Goal: Task Accomplishment & Management: Manage account settings

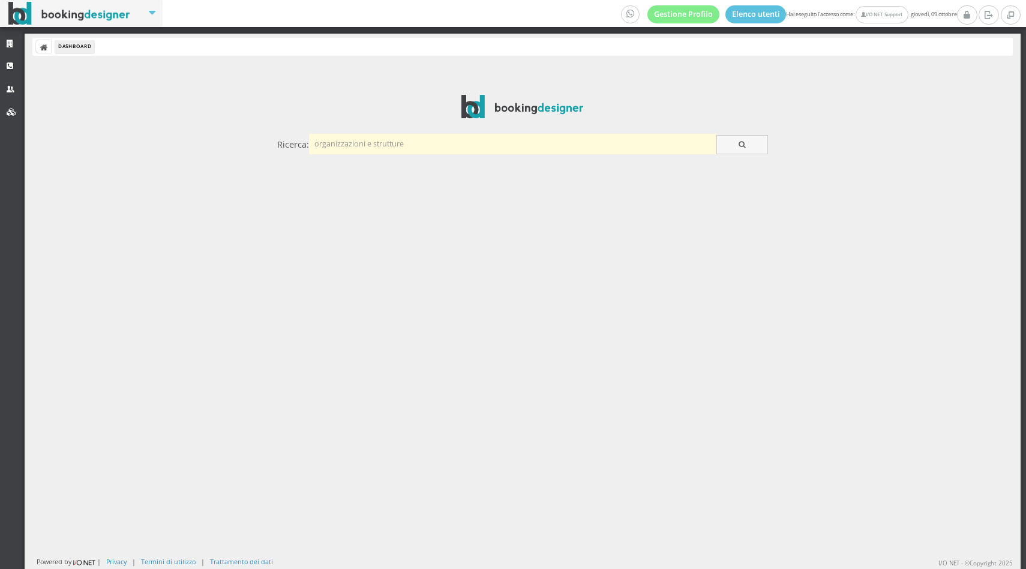
click at [397, 151] on input "text" at bounding box center [512, 144] width 407 height 20
type input "monastero"
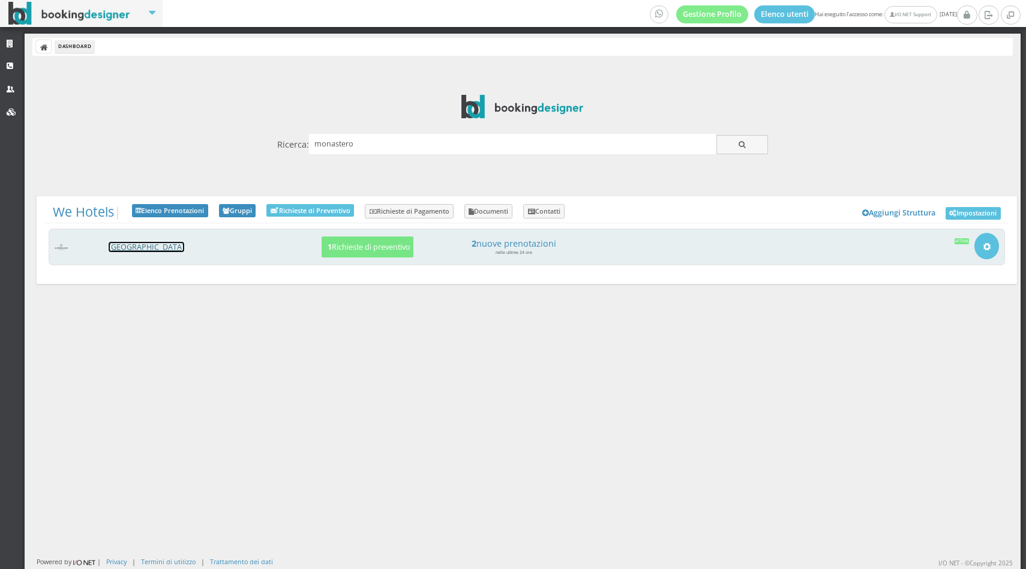
click at [154, 247] on link "[GEOGRAPHIC_DATA]" at bounding box center [147, 247] width 76 height 10
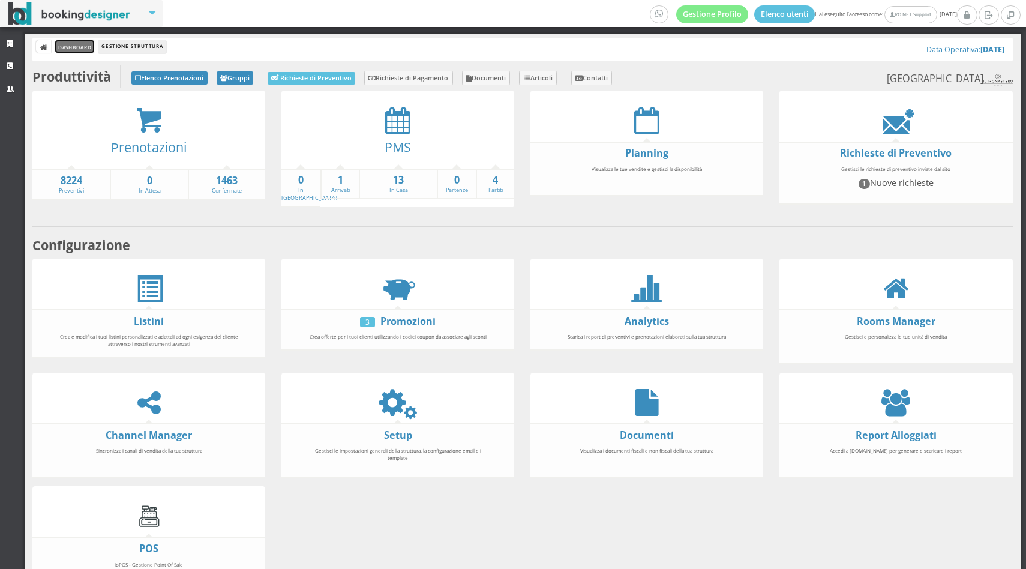
click at [74, 47] on link "Dashboard" at bounding box center [74, 46] width 39 height 13
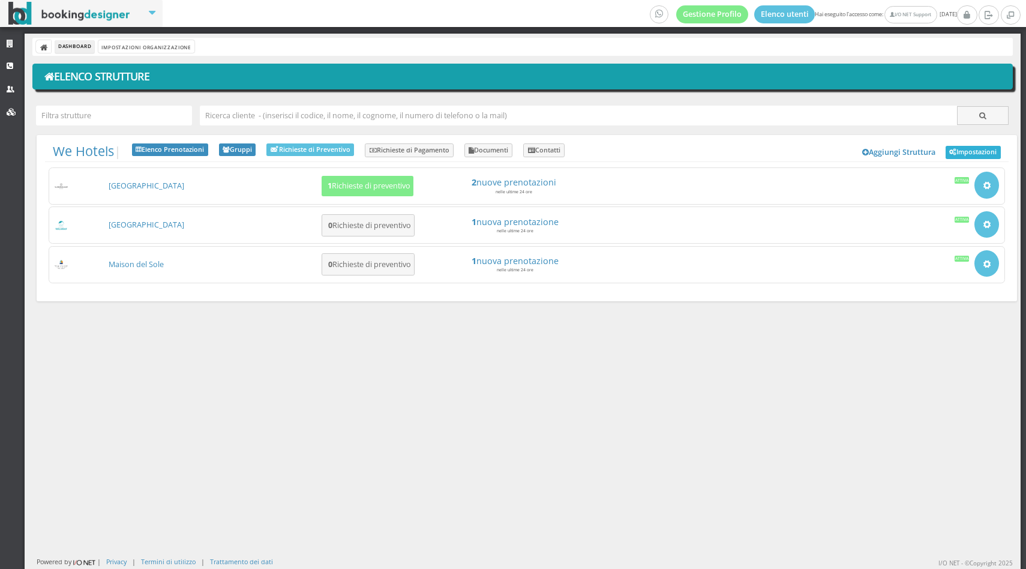
click at [960, 158] on link "Impostazioni" at bounding box center [972, 152] width 55 height 13
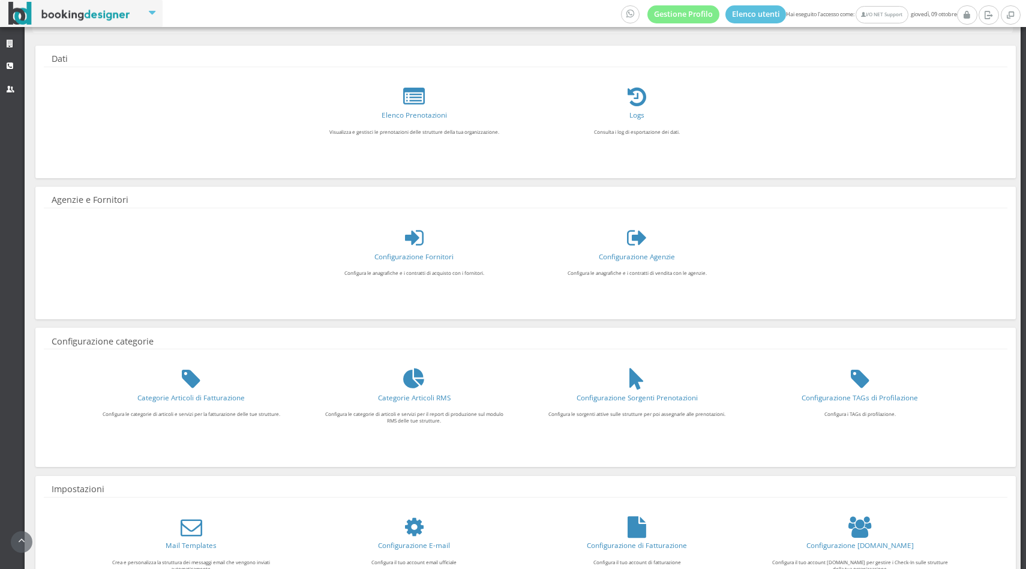
scroll to position [104, 0]
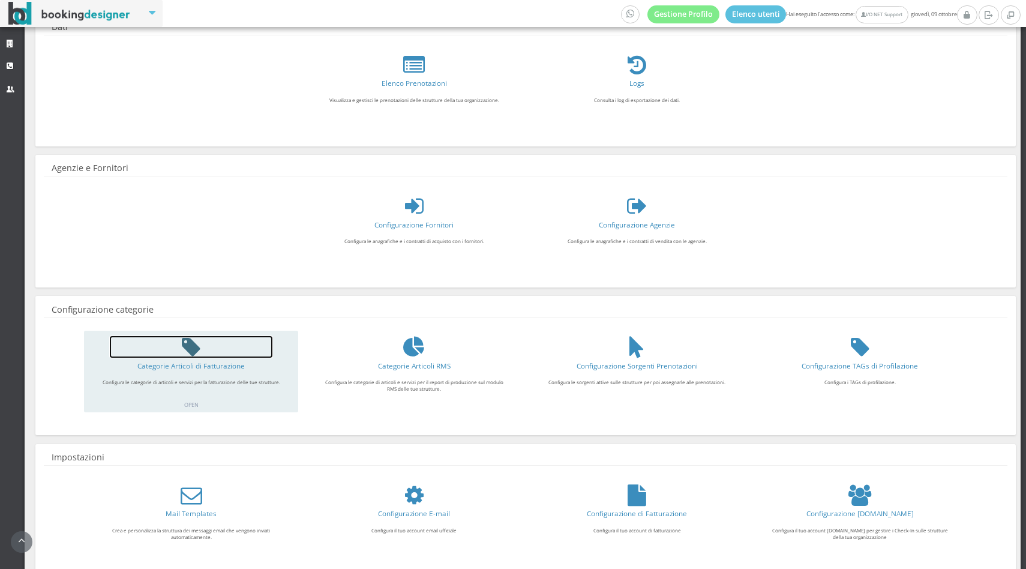
click at [199, 342] on icon at bounding box center [191, 347] width 19 height 22
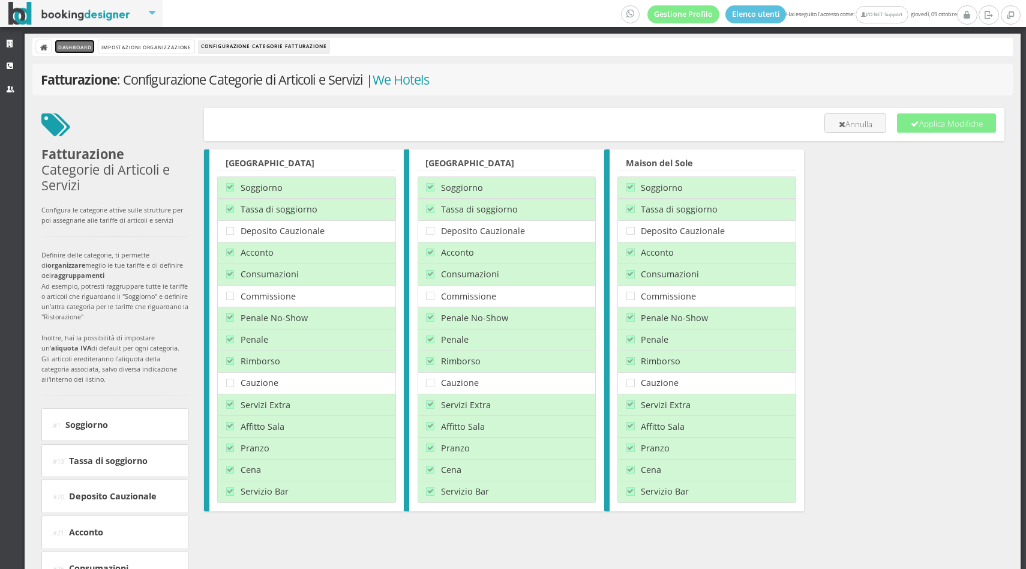
click at [88, 51] on link "Dashboard" at bounding box center [74, 46] width 39 height 13
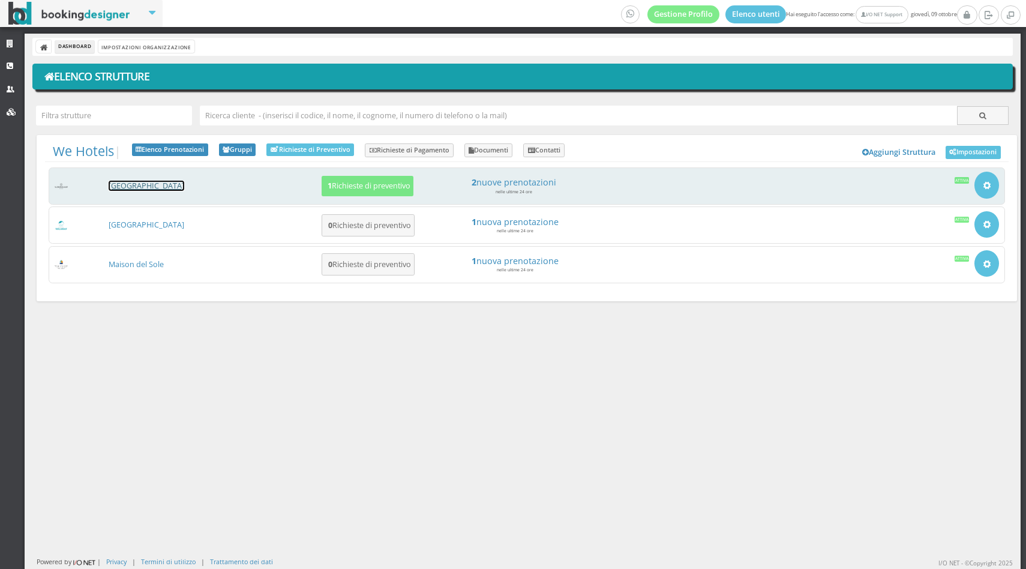
click at [162, 182] on link "Hotel Il Monastero" at bounding box center [147, 186] width 76 height 10
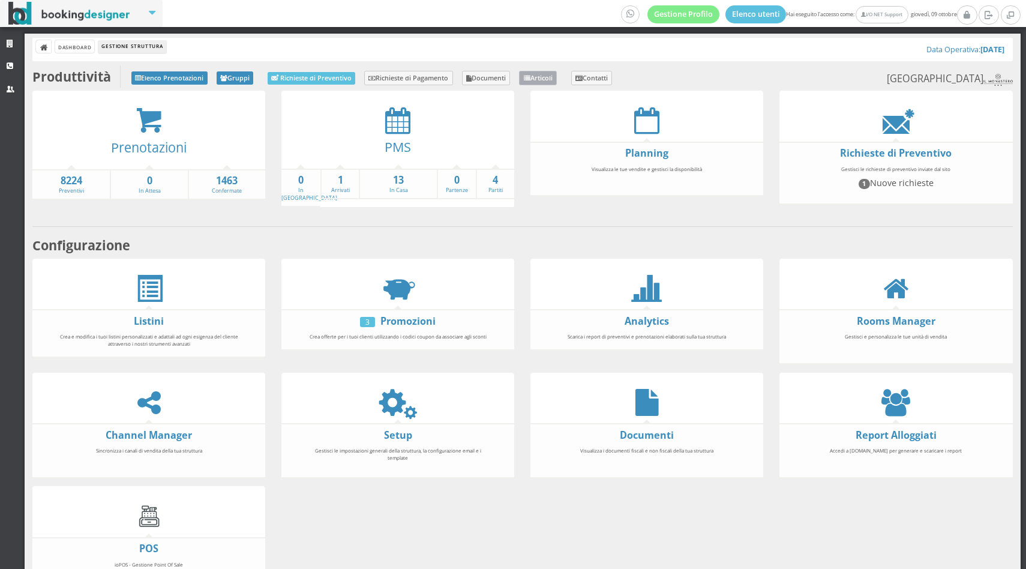
click at [547, 82] on link "Articoli" at bounding box center [538, 78] width 38 height 14
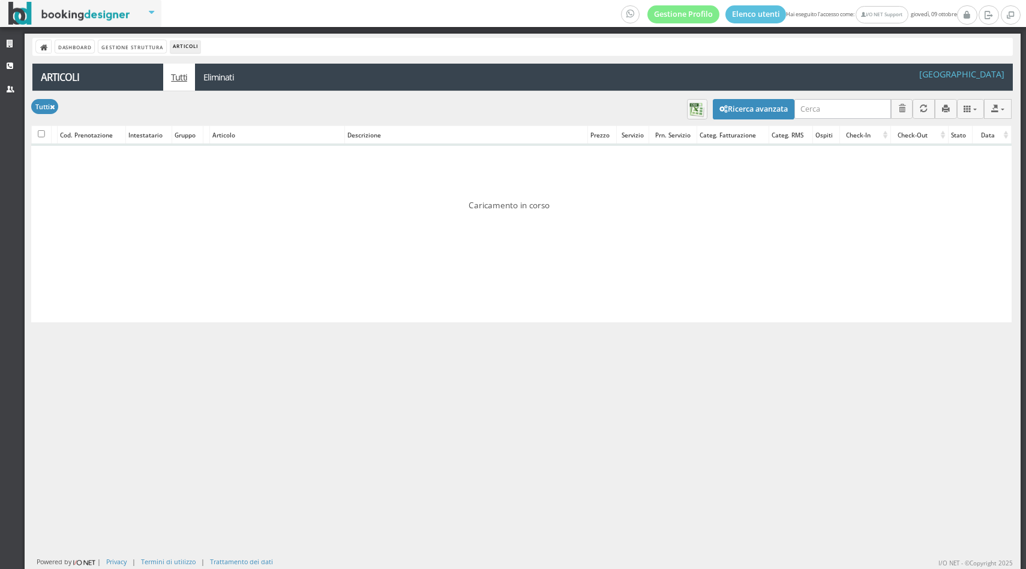
select select
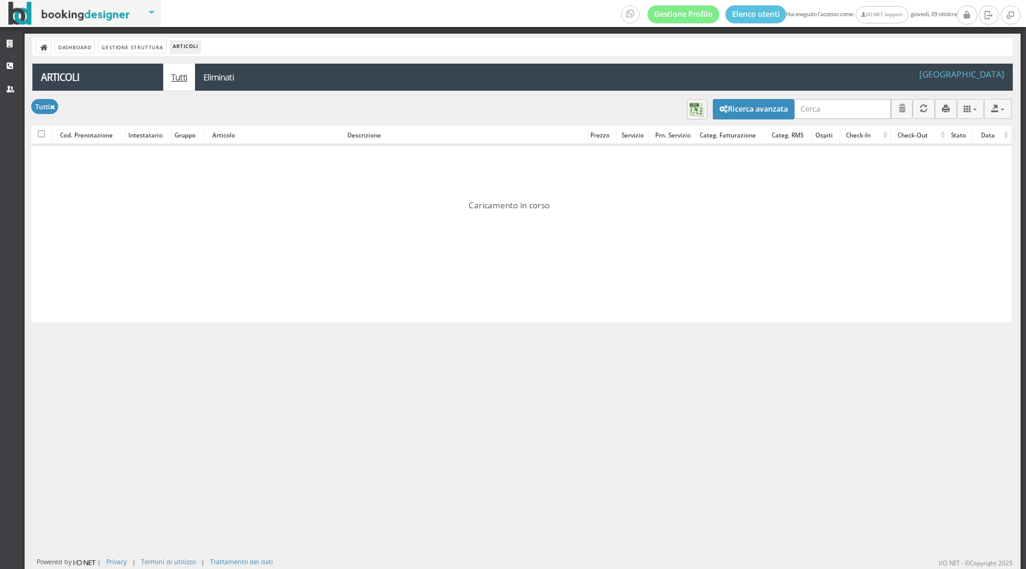
select select
click at [761, 102] on button "Ricerca avanzata" at bounding box center [754, 109] width 82 height 20
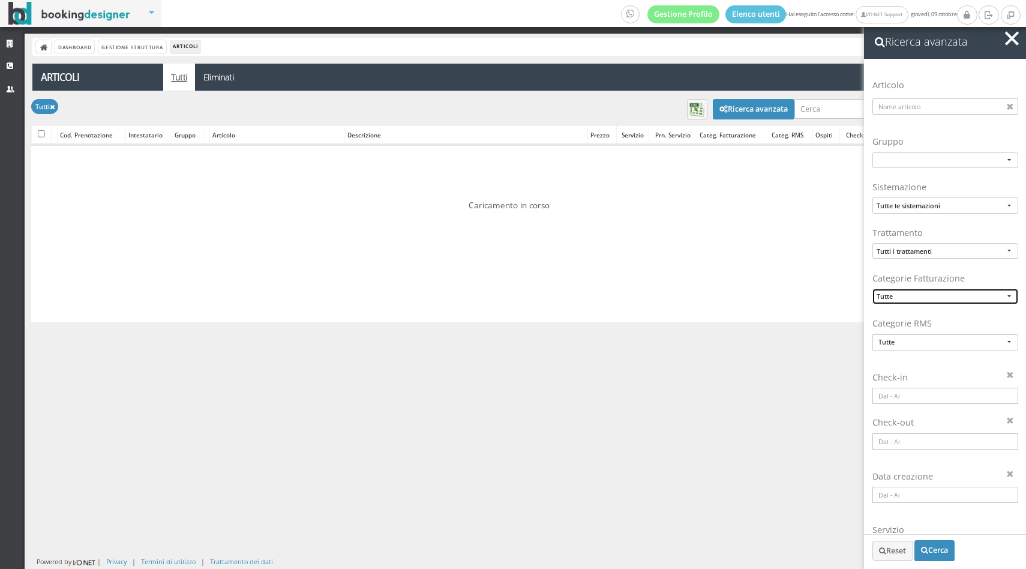
click at [908, 302] on button "Tutte" at bounding box center [945, 296] width 146 height 16
type input "s"
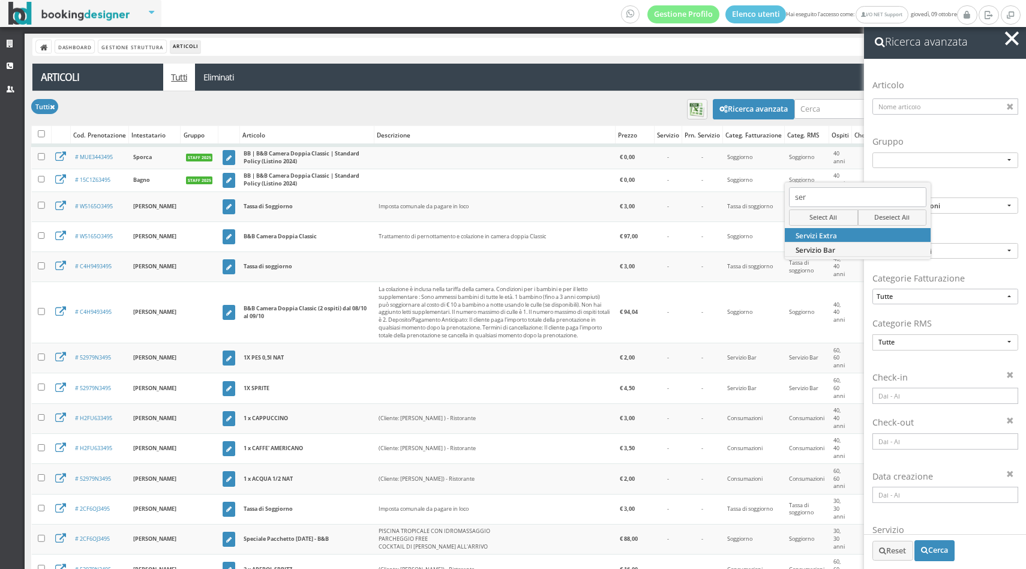
type input "ser"
select select "67"
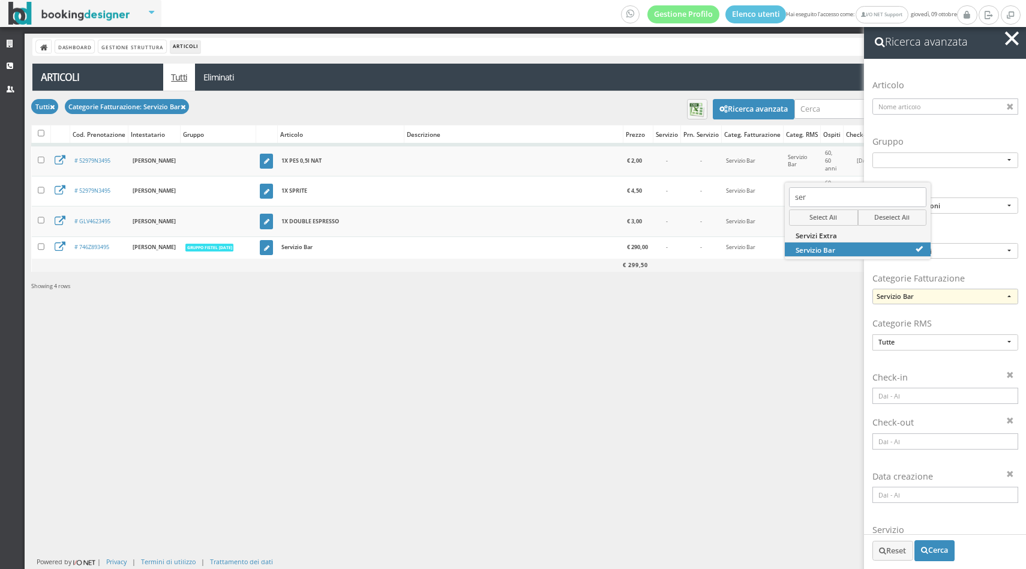
click at [110, 37] on div "Dashboard Gestione Struttura Articoli Articoli Applica Tutti × Filtri Stato Tut…" at bounding box center [523, 301] width 996 height 535
click at [110, 40] on div "Dashboard Gestione Struttura Articoli" at bounding box center [522, 47] width 980 height 18
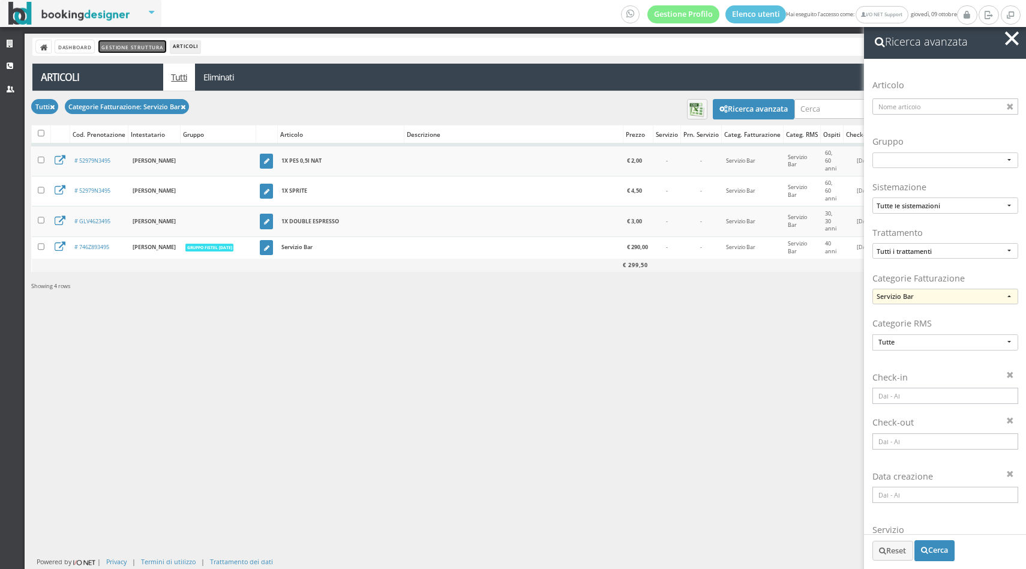
click at [115, 49] on link "Gestione Struttura" at bounding box center [131, 46] width 67 height 13
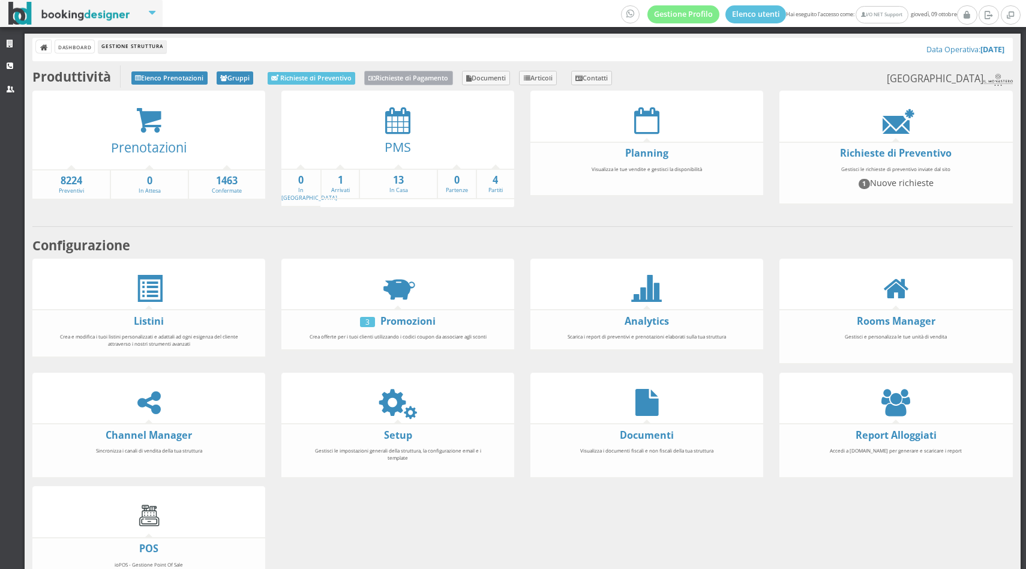
click at [429, 73] on link "Richieste di Pagamento" at bounding box center [408, 78] width 89 height 14
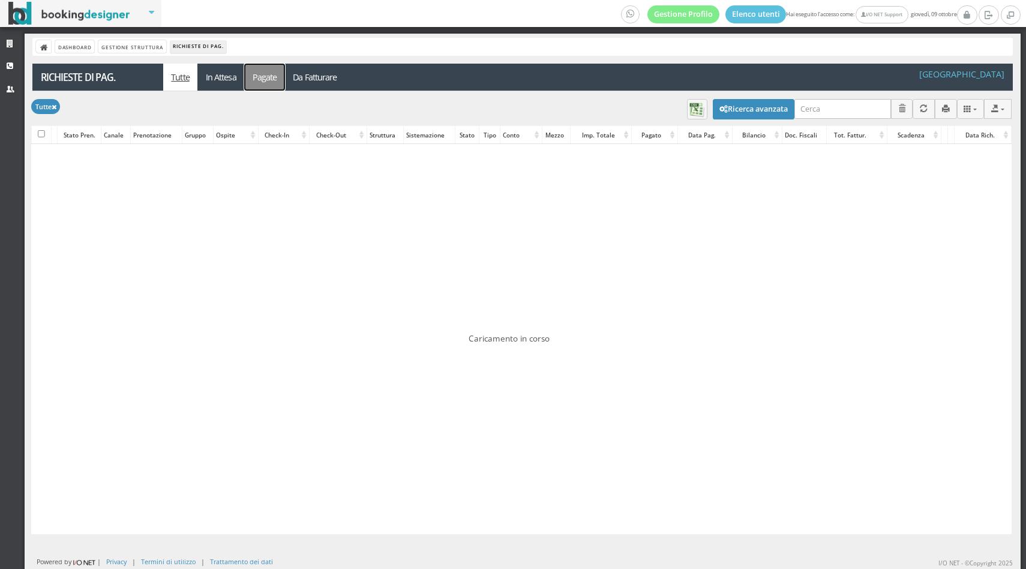
click at [265, 73] on link "Pagate" at bounding box center [264, 77] width 41 height 27
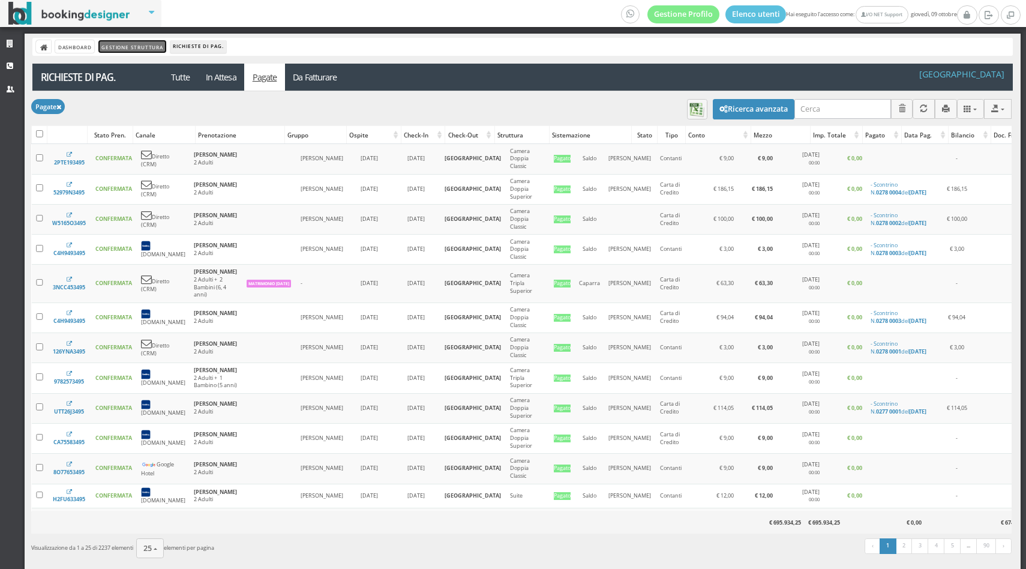
click at [155, 47] on link "Gestione Struttura" at bounding box center [131, 46] width 67 height 13
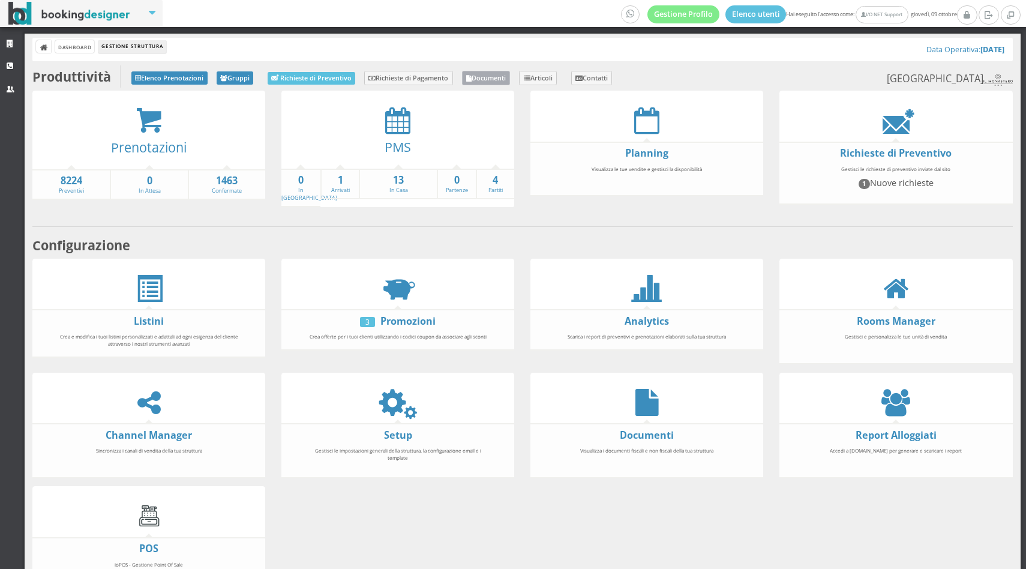
click at [483, 77] on link "Documenti" at bounding box center [486, 78] width 49 height 14
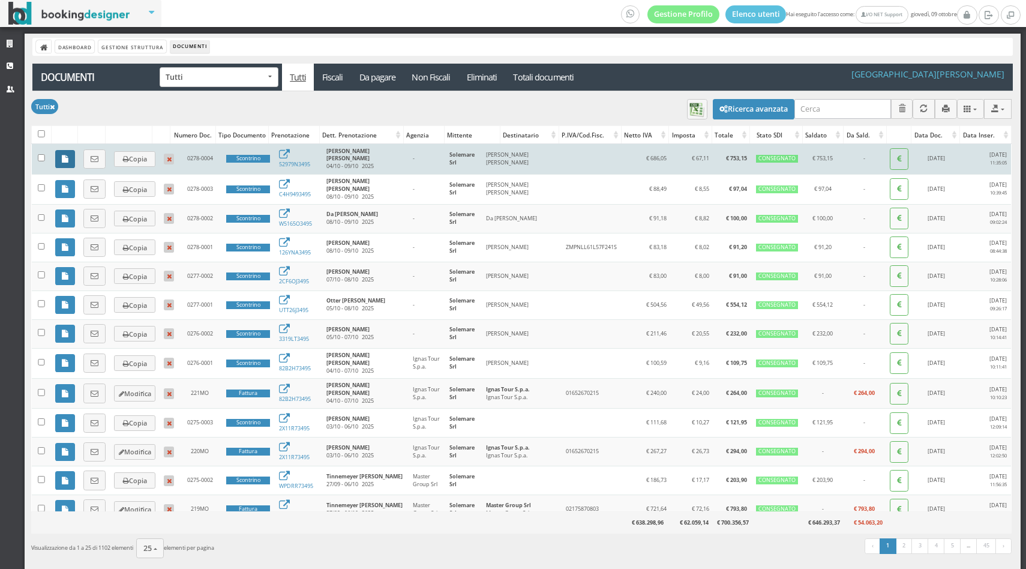
click at [60, 151] on link at bounding box center [65, 159] width 20 height 18
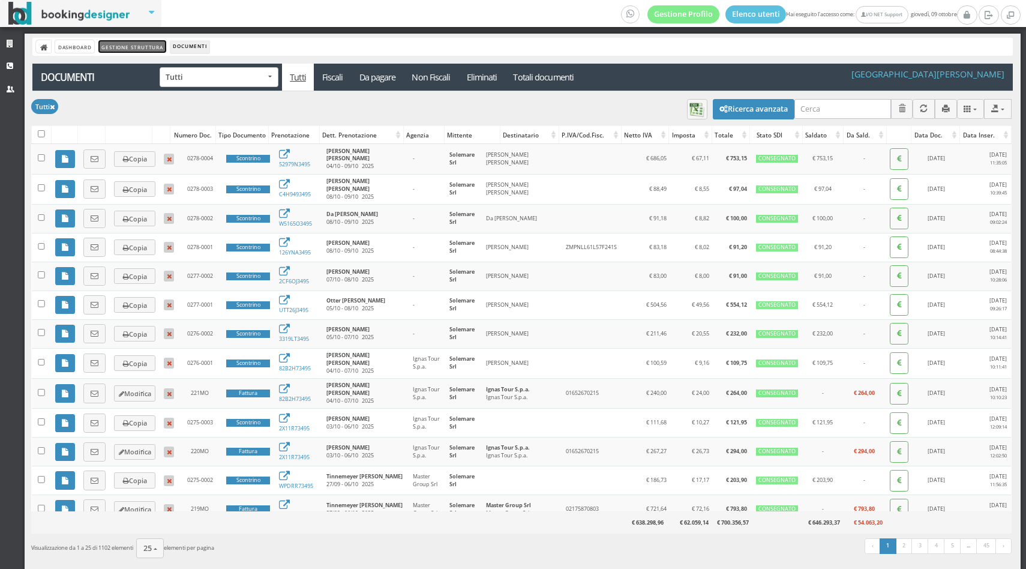
click at [109, 50] on link "Gestione Struttura" at bounding box center [131, 46] width 67 height 13
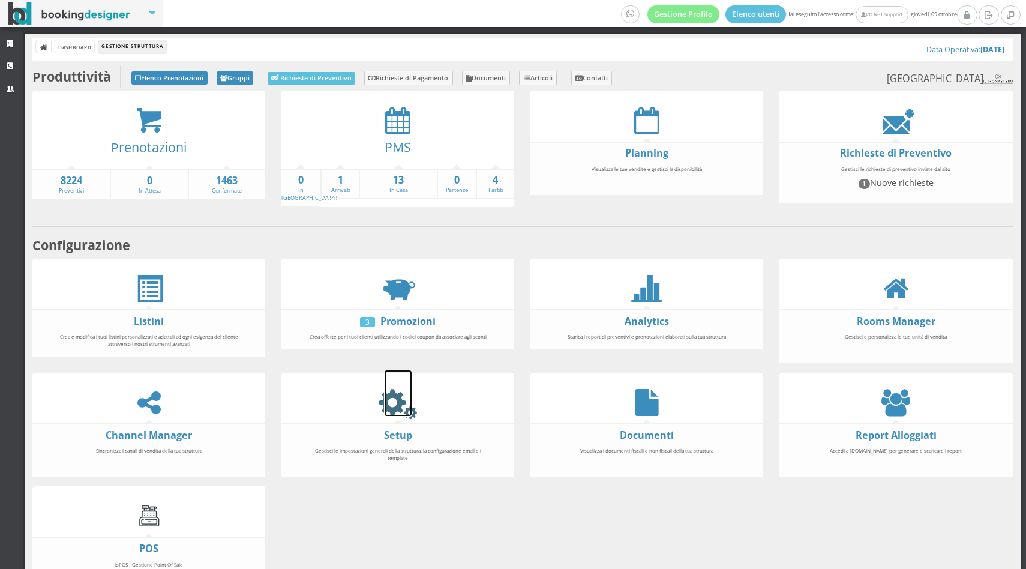
click at [404, 408] on icon at bounding box center [397, 402] width 27 height 27
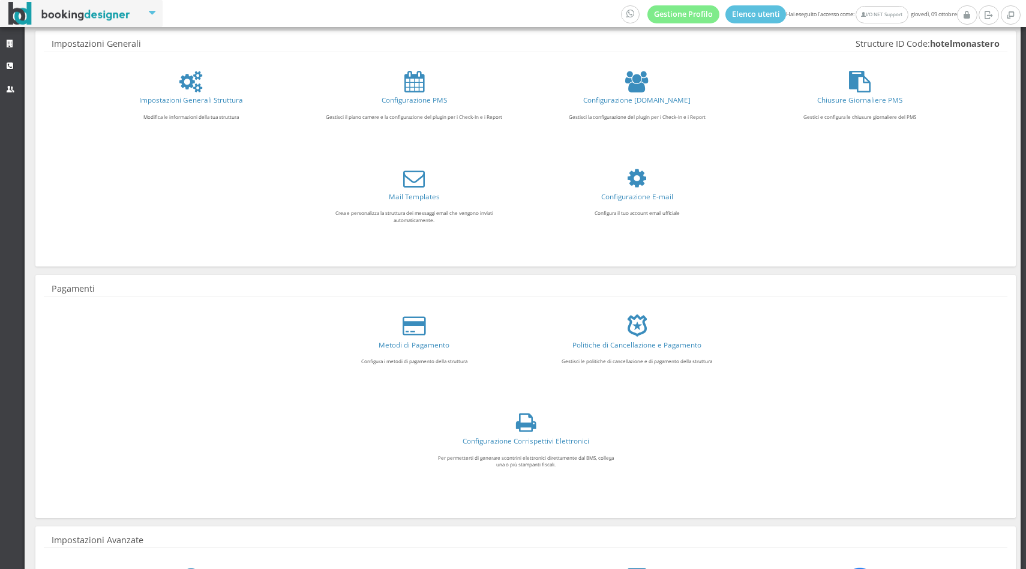
scroll to position [171, 0]
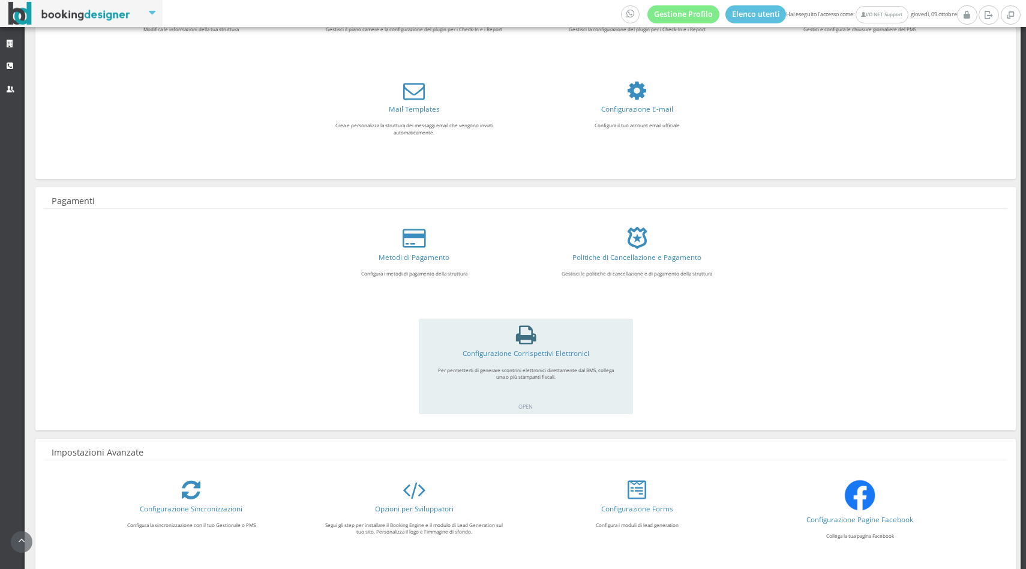
click at [518, 327] on icon at bounding box center [526, 335] width 20 height 22
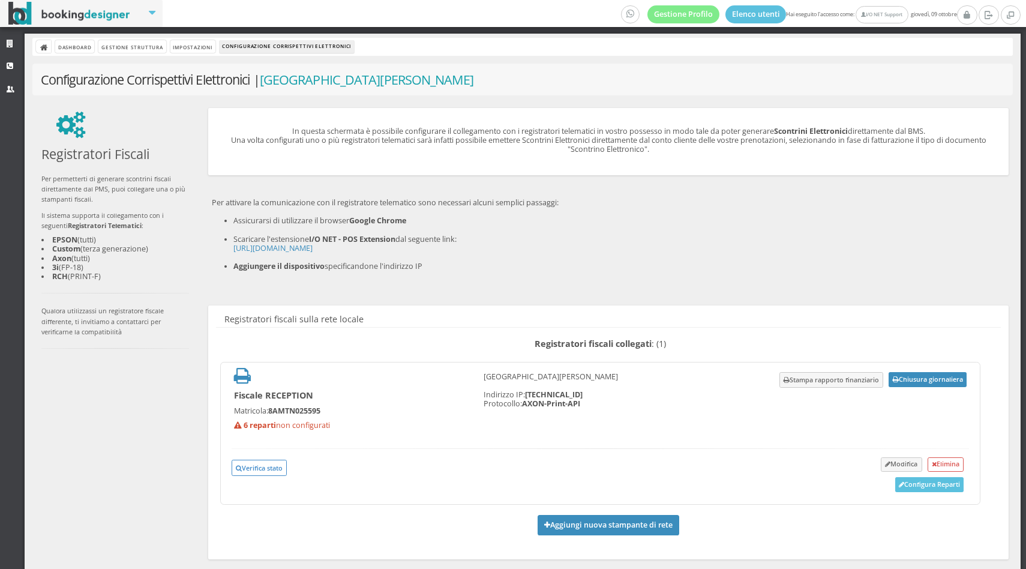
scroll to position [36, 0]
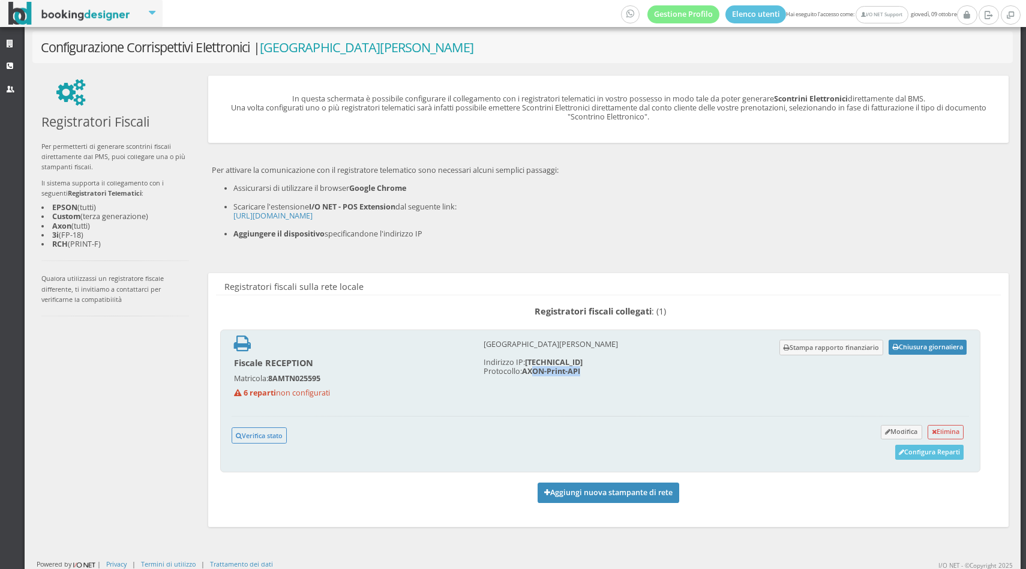
drag, startPoint x: 532, startPoint y: 372, endPoint x: 583, endPoint y: 371, distance: 51.0
click at [583, 371] on h5 "Hotel Il Monastero Indirizzo IP: 192.168.1.94 Protocollo: AXON-Print-API" at bounding box center [601, 361] width 250 height 44
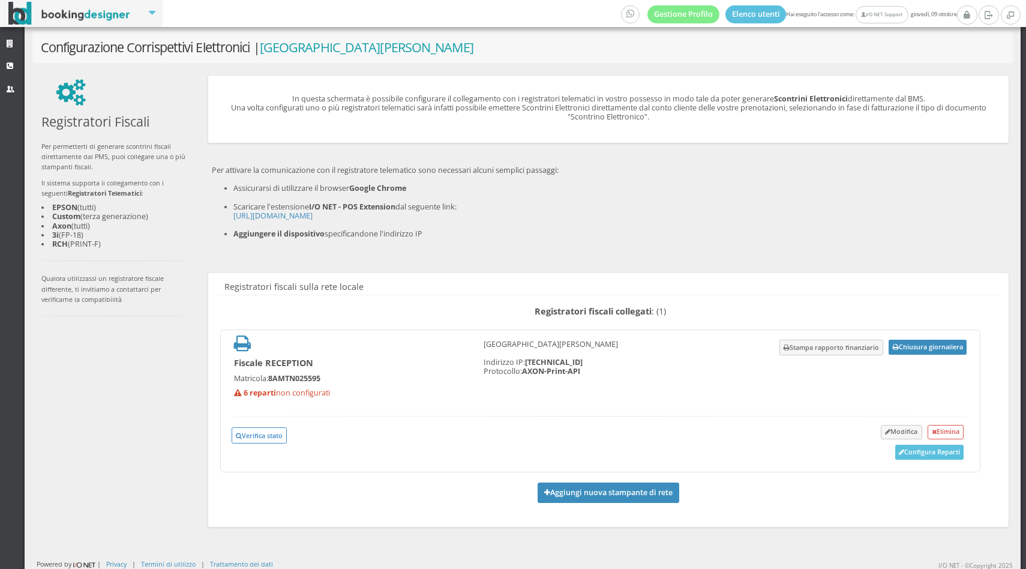
click at [61, 243] on li "RCH (PRINT-F)" at bounding box center [114, 243] width 147 height 9
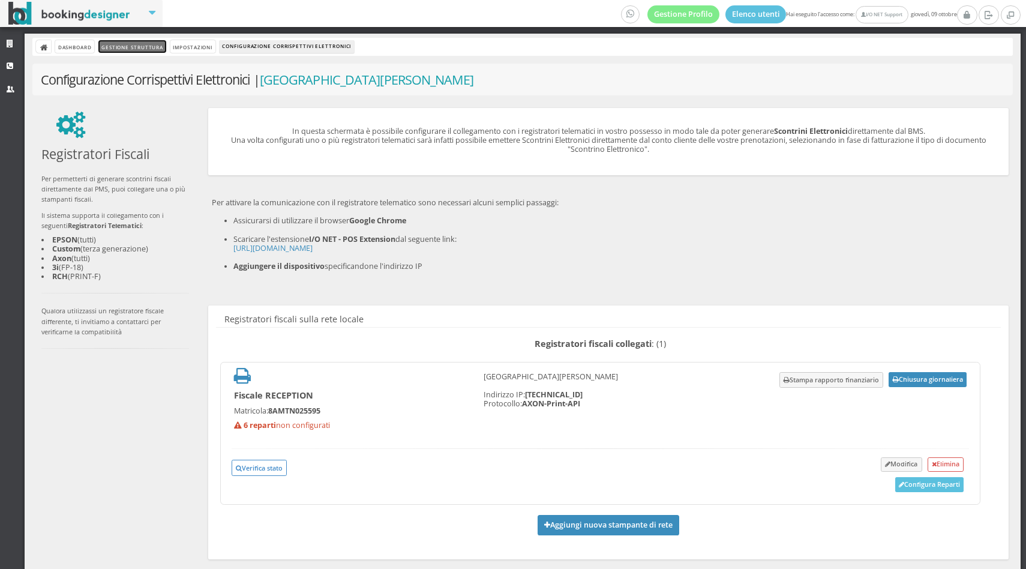
click at [122, 50] on link "Gestione Struttura" at bounding box center [131, 46] width 67 height 13
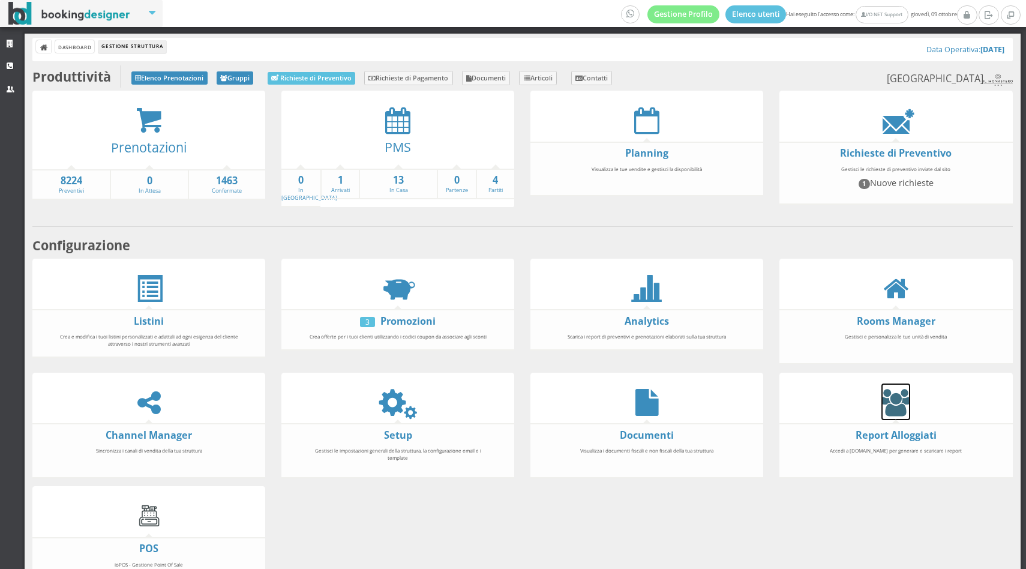
click at [897, 402] on icon at bounding box center [895, 402] width 29 height 27
